Goal: Task Accomplishment & Management: Manage account settings

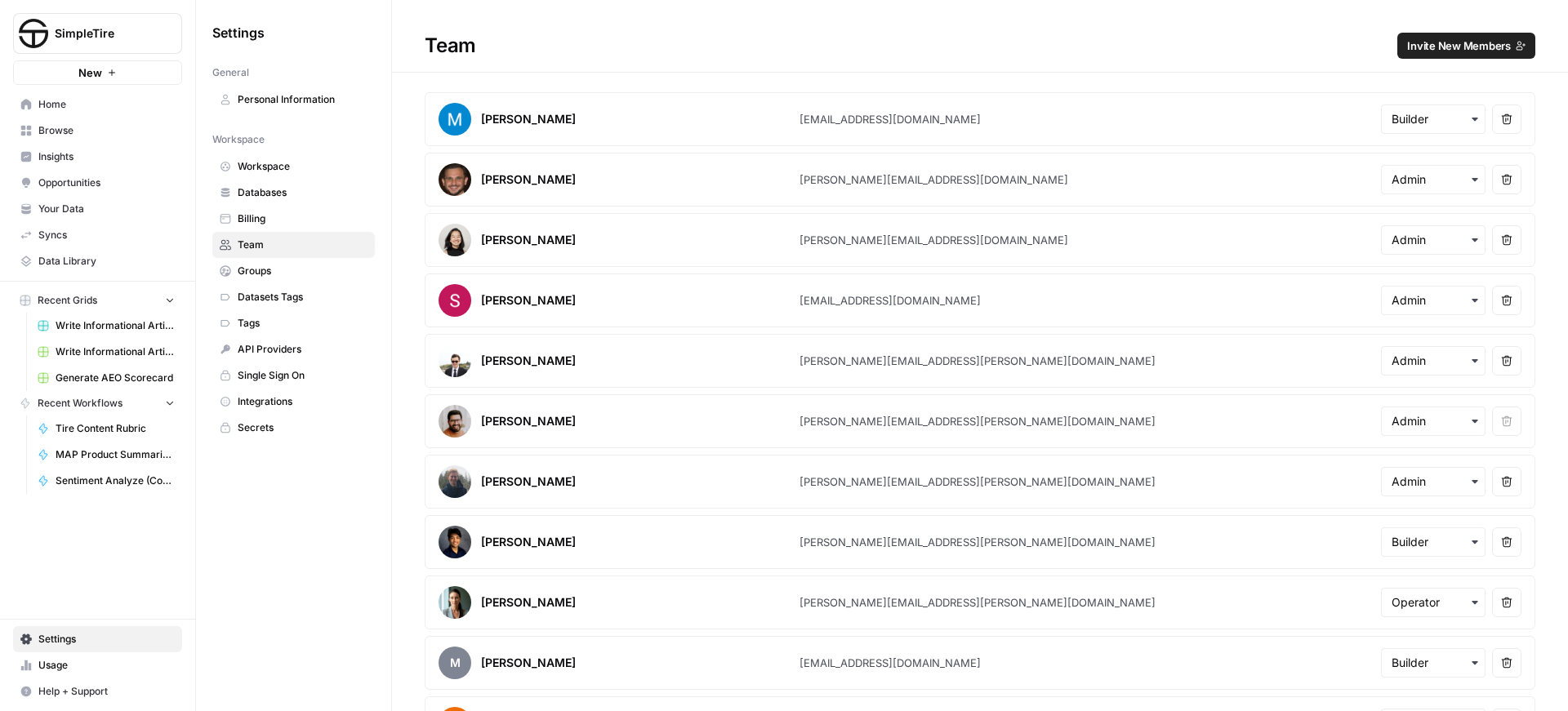
click at [50, 663] on span "Usage" at bounding box center [106, 666] width 136 height 15
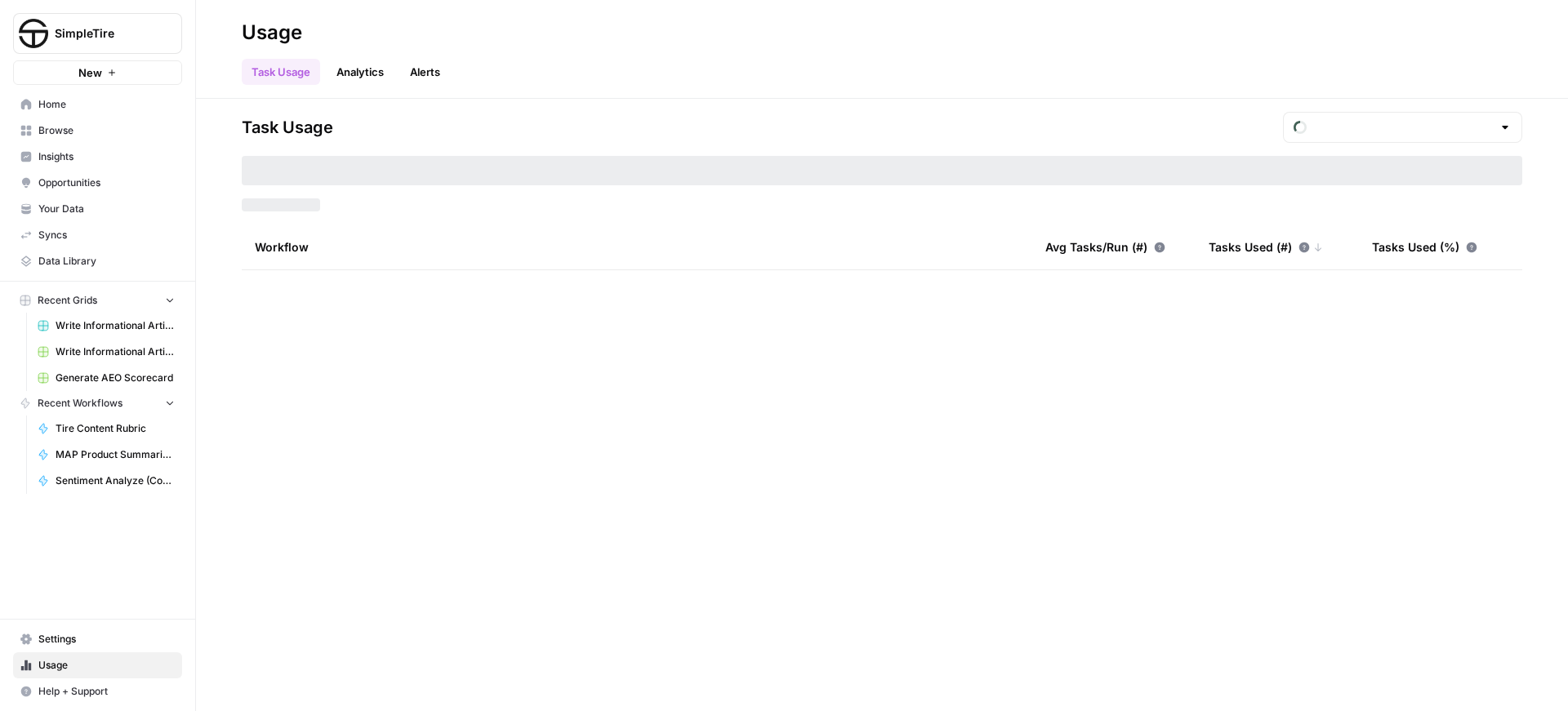
type input "September Tasks"
click at [361, 68] on link "Analytics" at bounding box center [360, 72] width 67 height 26
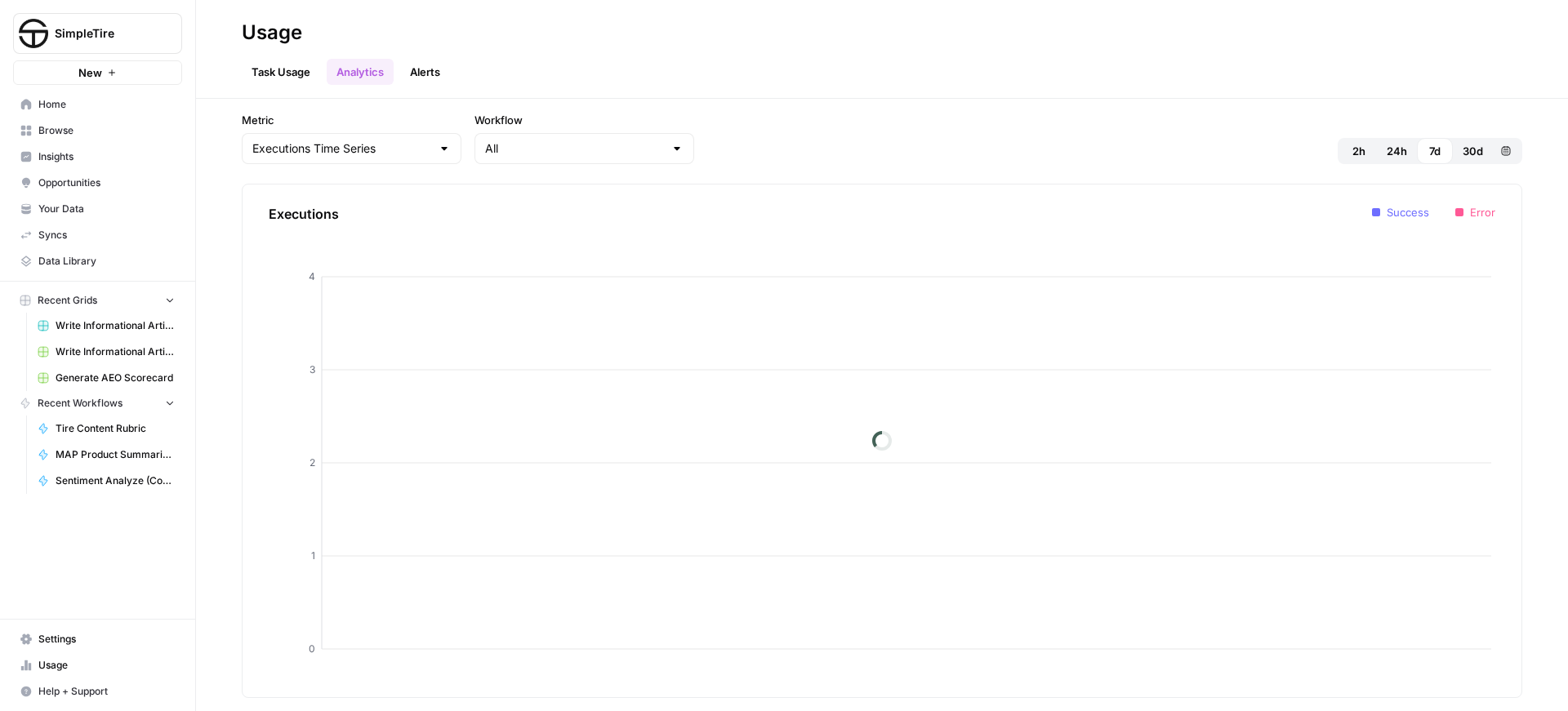
click at [55, 639] on span "Settings" at bounding box center [106, 639] width 136 height 15
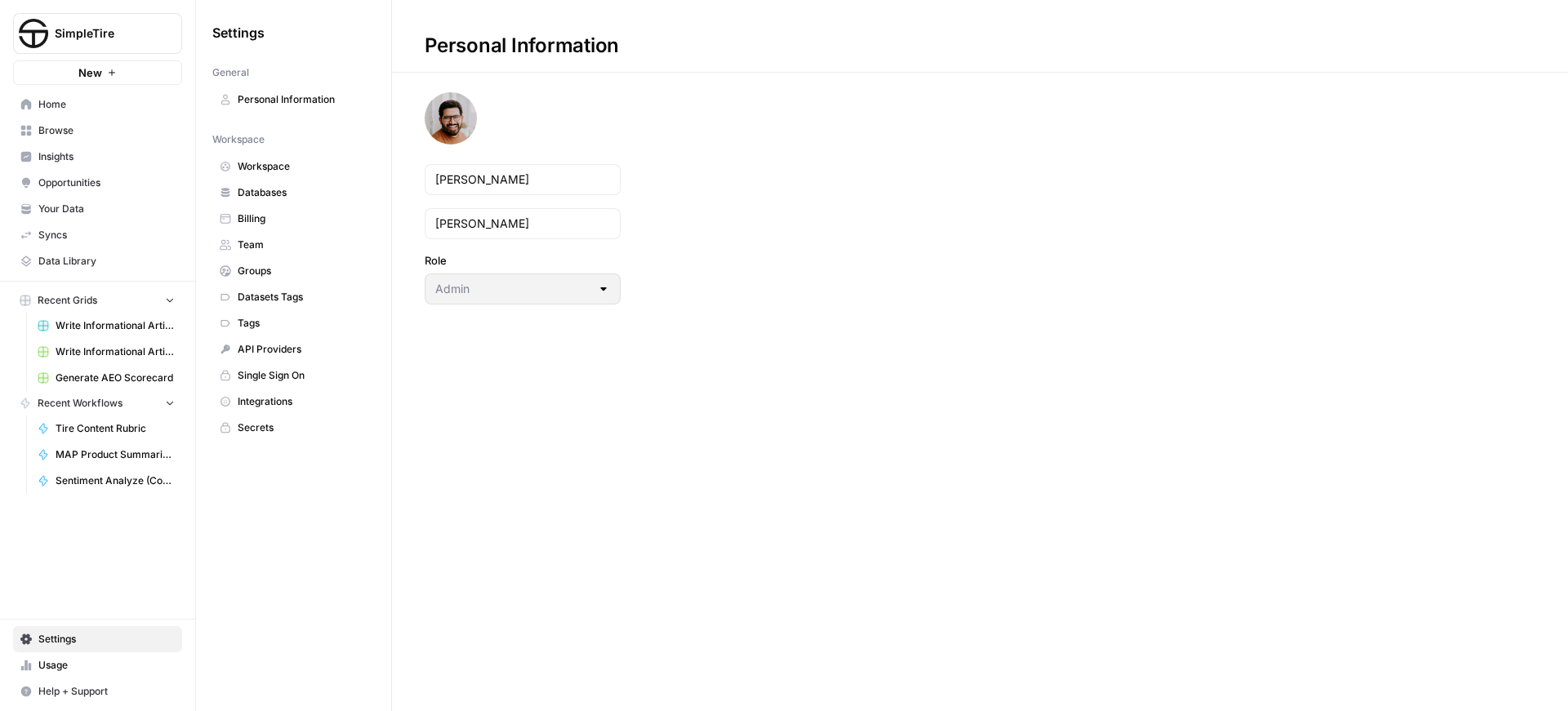
click at [264, 212] on span "Billing" at bounding box center [302, 219] width 130 height 15
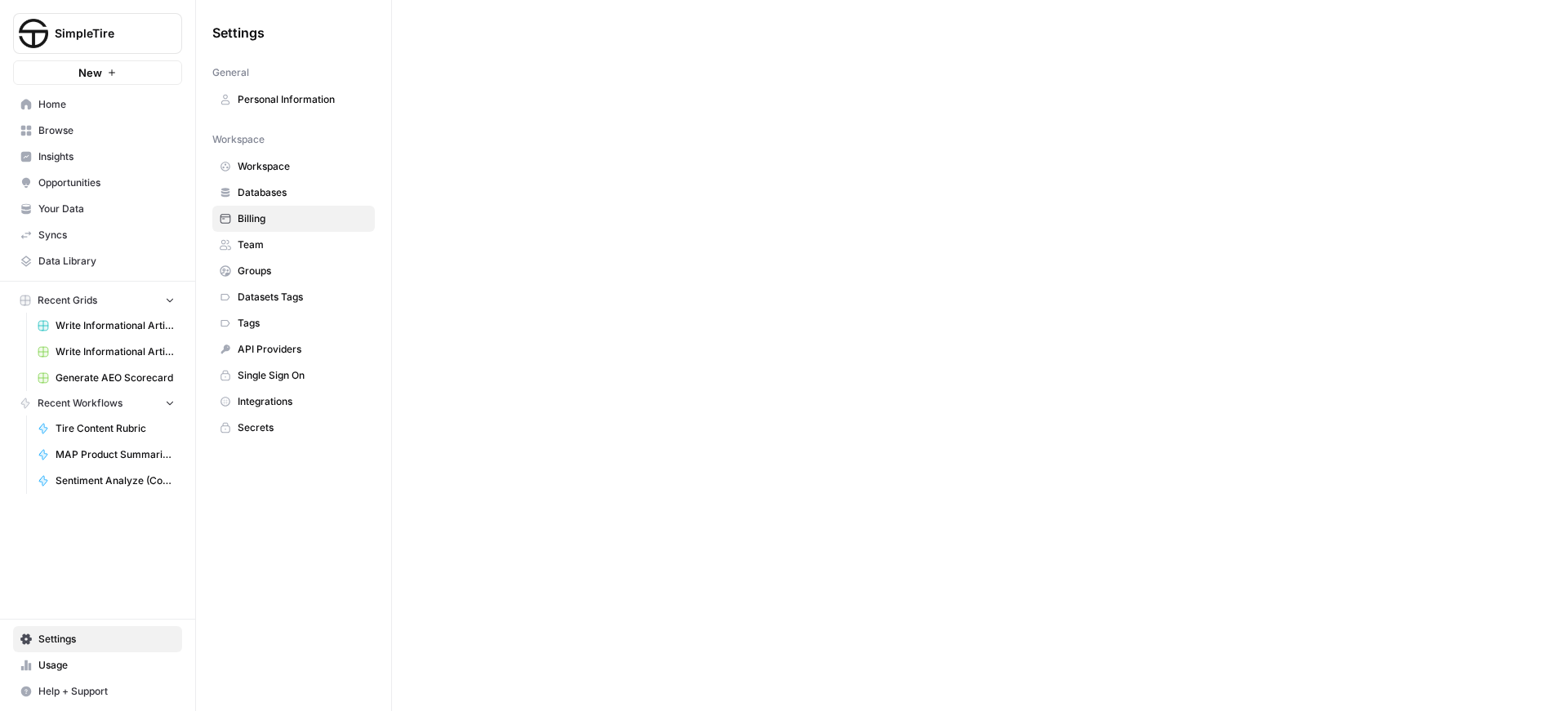
click at [280, 100] on span "Personal Information" at bounding box center [302, 100] width 130 height 15
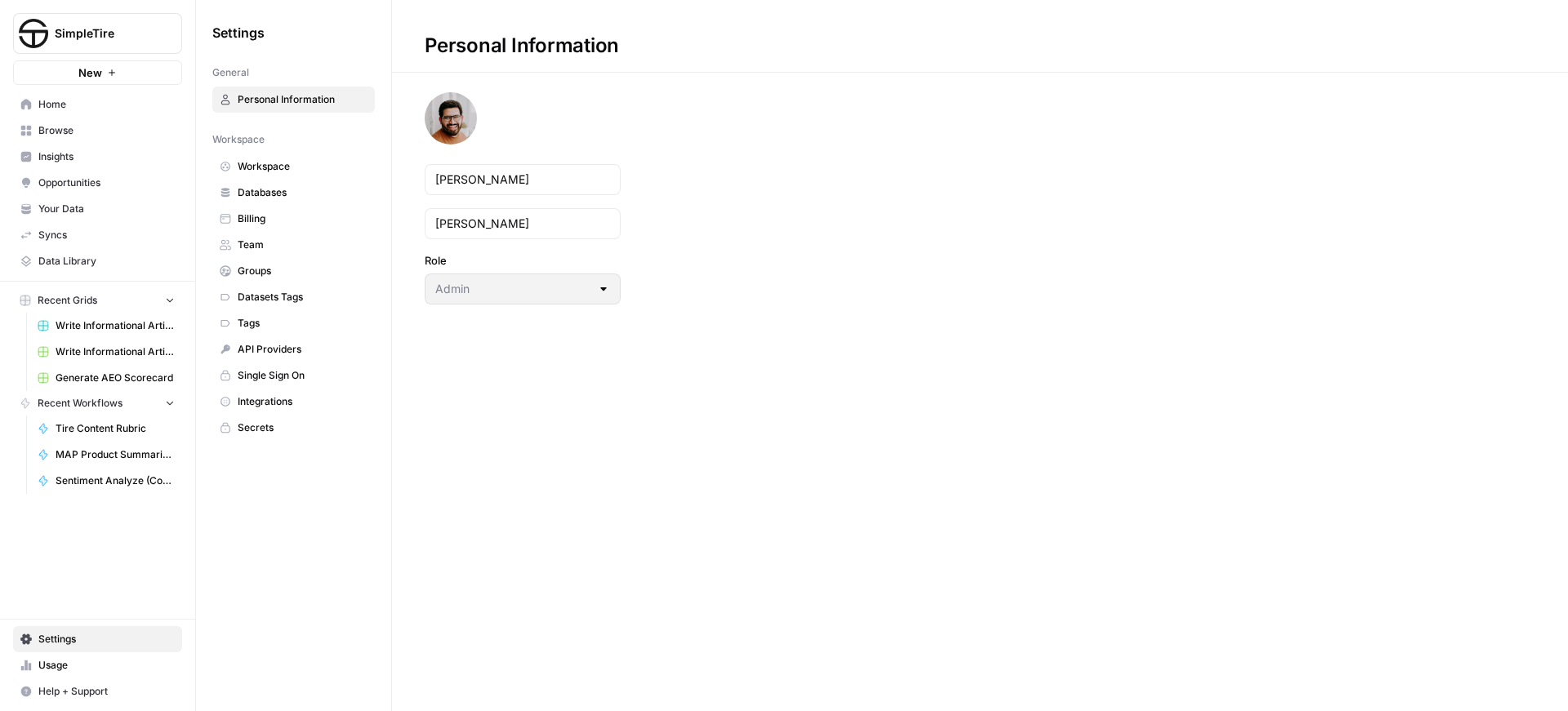
click at [272, 223] on span "Billing" at bounding box center [302, 219] width 130 height 15
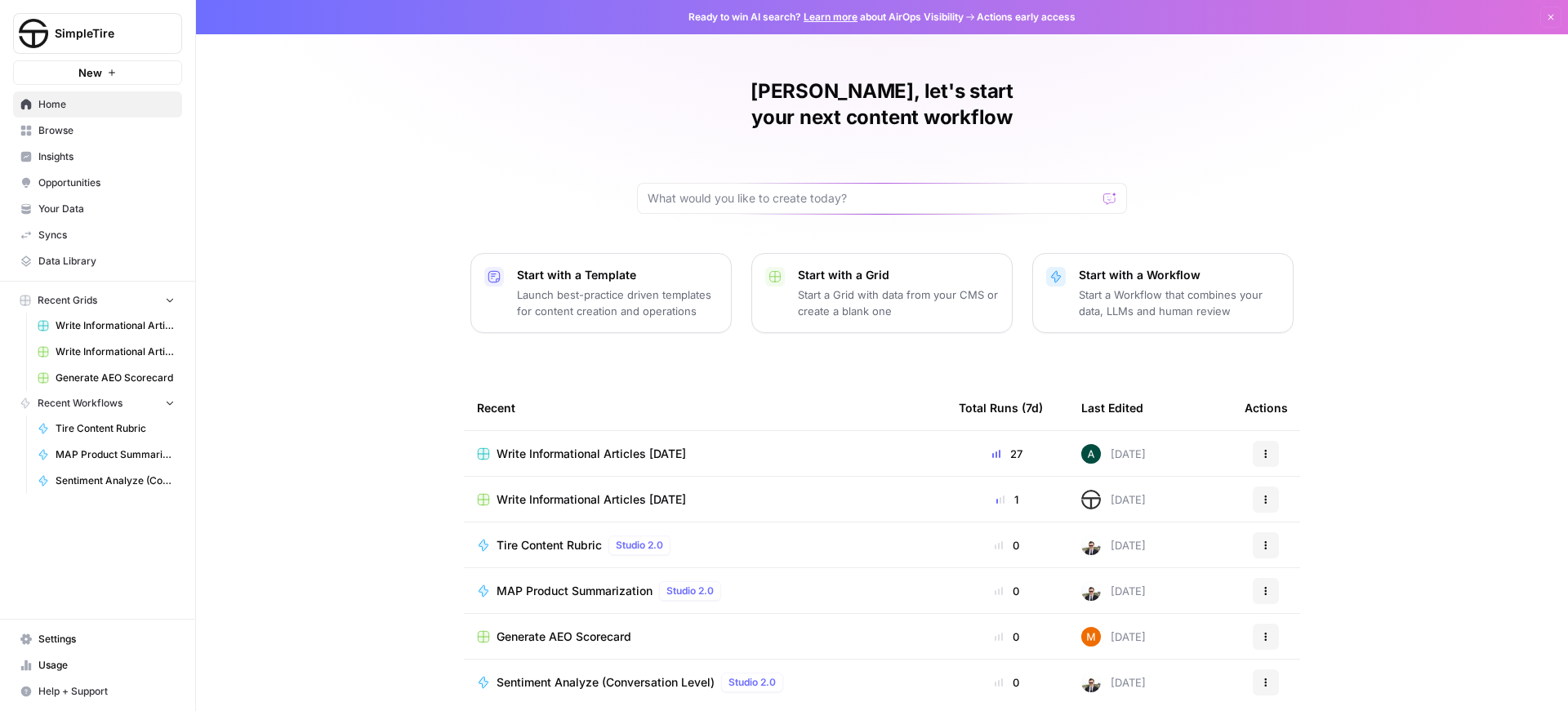
click at [99, 38] on span "SimpleTire" at bounding box center [104, 34] width 99 height 16
click at [64, 180] on span "Log Out" at bounding box center [153, 184] width 224 height 16
